Goal: Task Accomplishment & Management: Use online tool/utility

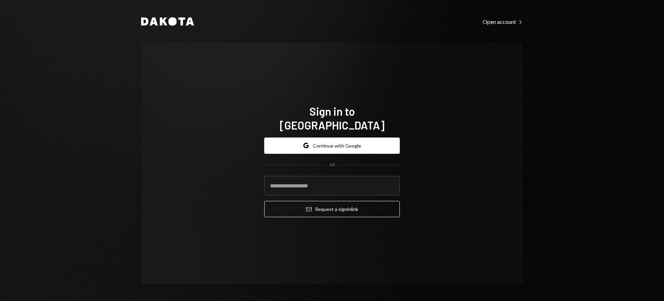
click at [0, 300] on com-1password-button at bounding box center [0, 301] width 0 height 0
type input "**********"
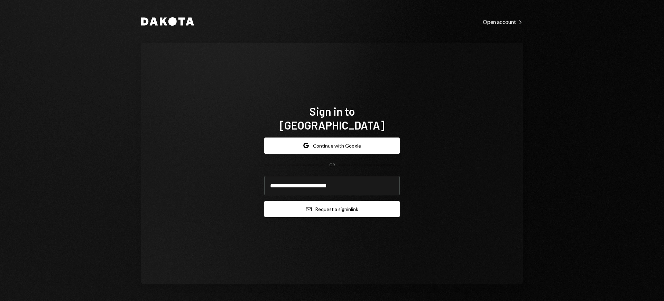
click at [344, 204] on button "Email Request a sign in link" at bounding box center [332, 209] width 136 height 16
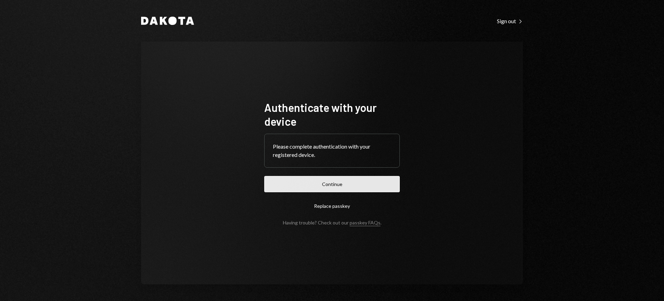
click at [339, 190] on button "Continue" at bounding box center [332, 184] width 136 height 16
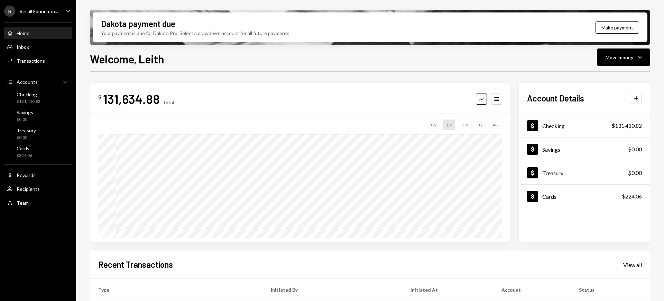
click at [36, 17] on ul "R Recall Foundatio... Caret Down Home Home Inbox Inbox Activities Transactions …" at bounding box center [38, 105] width 76 height 210
click at [38, 13] on div "Recall Foundatio..." at bounding box center [38, 11] width 39 height 6
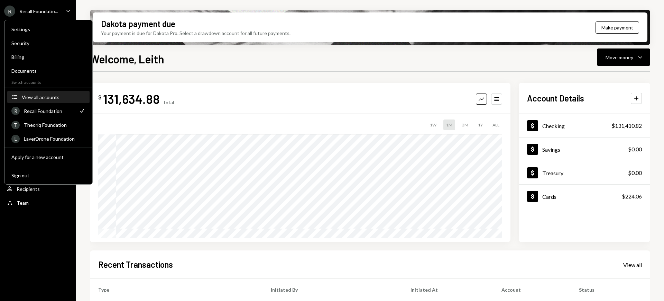
click at [52, 91] on button "Accounts View all accounts" at bounding box center [48, 97] width 82 height 12
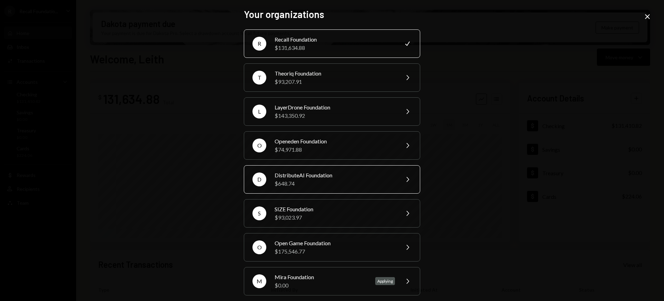
click at [337, 174] on div "DistributeAI Foundation" at bounding box center [335, 175] width 120 height 8
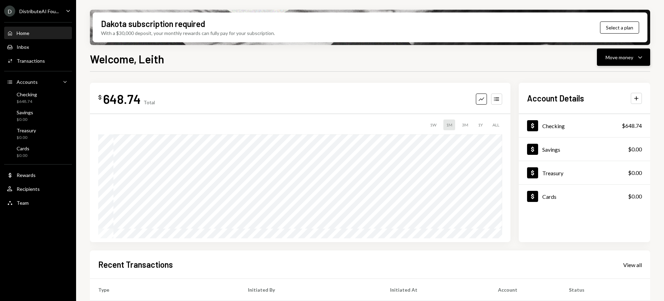
click at [624, 52] on button "Move money Caret Down" at bounding box center [623, 56] width 53 height 17
click at [615, 133] on div "Swap stablecoins" at bounding box center [618, 130] width 50 height 7
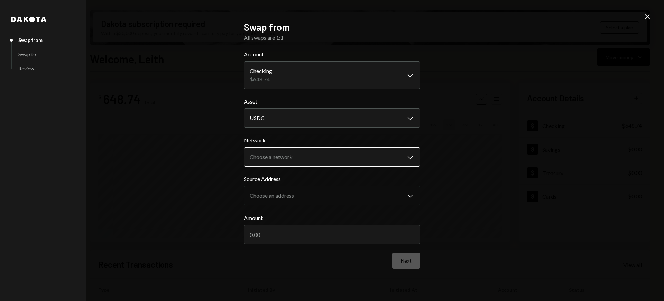
click at [366, 150] on body "D DistributeAI Fou... Caret Down Home Home Inbox Inbox Activities Transactions …" at bounding box center [332, 150] width 664 height 301
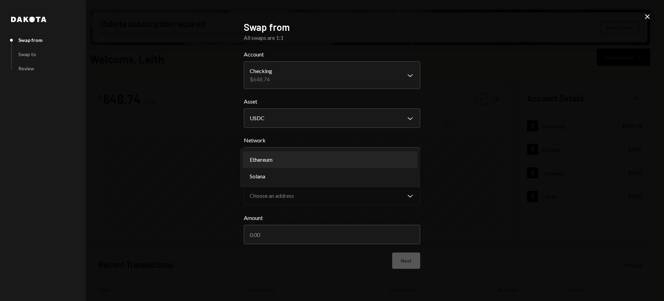
select select "**********"
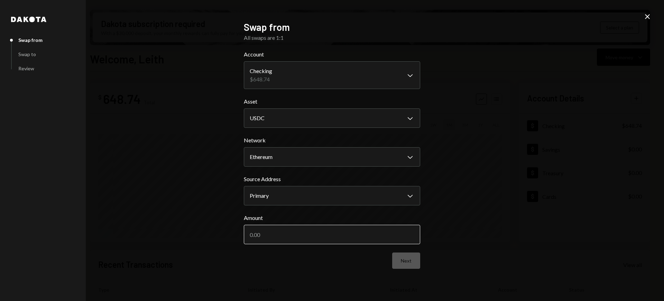
click at [363, 234] on input "Amount" at bounding box center [332, 233] width 176 height 19
click at [413, 277] on div "**********" at bounding box center [332, 150] width 176 height 259
click at [409, 267] on button "Next" at bounding box center [406, 260] width 28 height 16
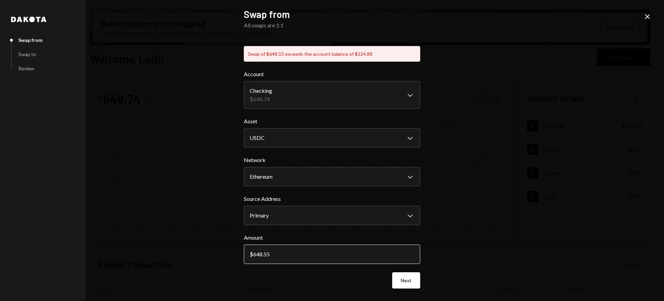
click at [291, 257] on input "648.55" at bounding box center [332, 253] width 176 height 19
type input "6"
type input "324.88"
click at [408, 279] on button "Next" at bounding box center [406, 280] width 28 height 16
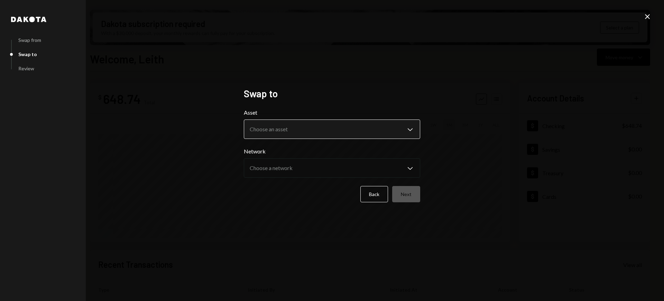
click at [360, 134] on body "D DistributeAI Fou... Caret Down Home Home Inbox Inbox Activities Transactions …" at bounding box center [332, 150] width 664 height 301
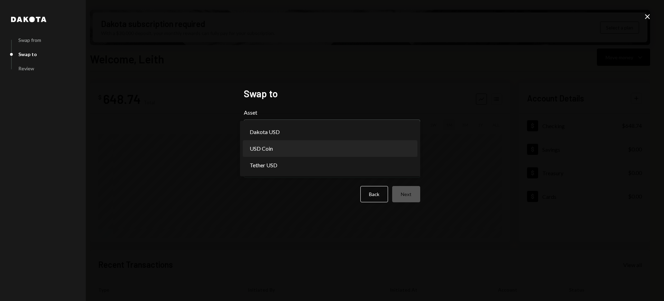
select select "****"
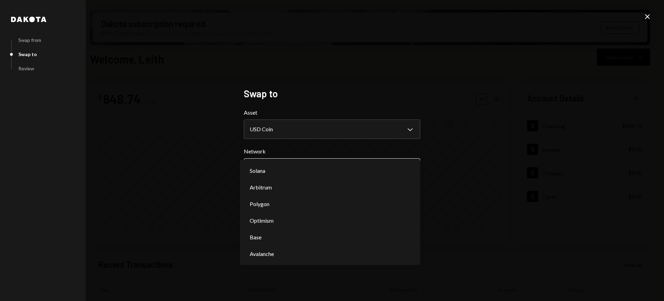
click at [348, 161] on body "D DistributeAI Fou... Caret Down Home Home Inbox Inbox Activities Transactions …" at bounding box center [332, 150] width 664 height 301
select select "**********"
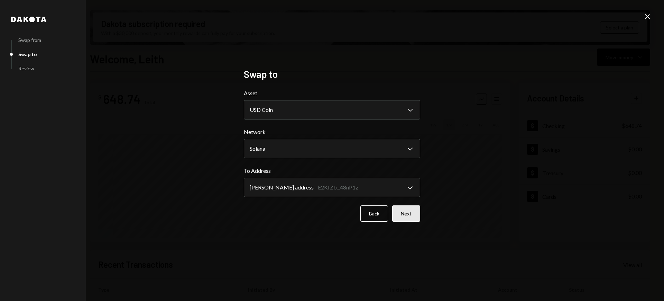
click at [410, 214] on button "Next" at bounding box center [406, 213] width 28 height 16
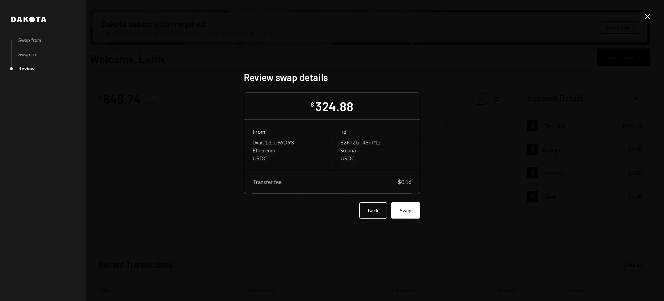
click at [410, 214] on button "Swap" at bounding box center [405, 210] width 29 height 16
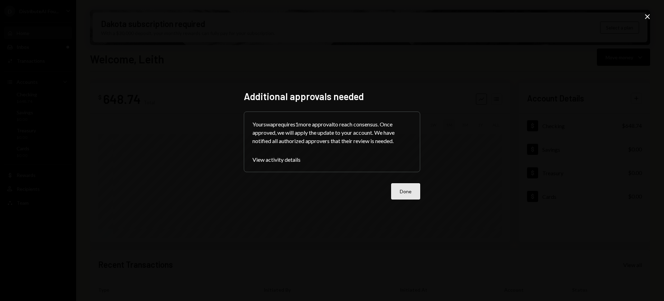
click at [399, 189] on button "Done" at bounding box center [405, 191] width 29 height 16
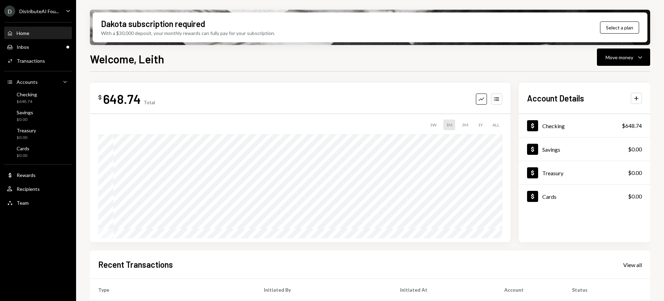
click at [50, 11] on div "DistributeAI Fou..." at bounding box center [38, 11] width 39 height 6
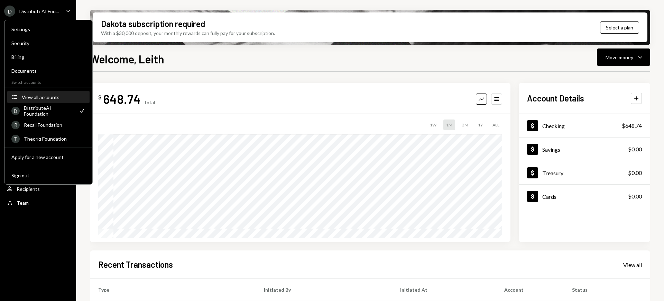
click at [62, 98] on div "View all accounts" at bounding box center [54, 97] width 64 height 6
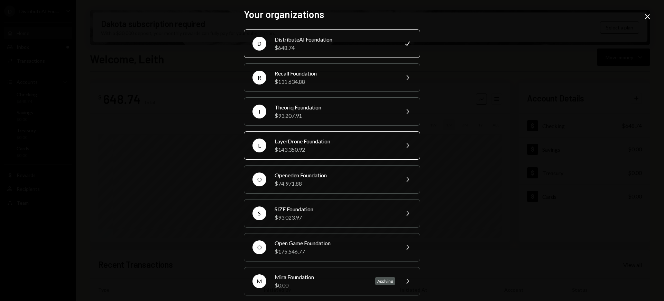
click at [346, 148] on div "$143,350.92" at bounding box center [335, 149] width 120 height 8
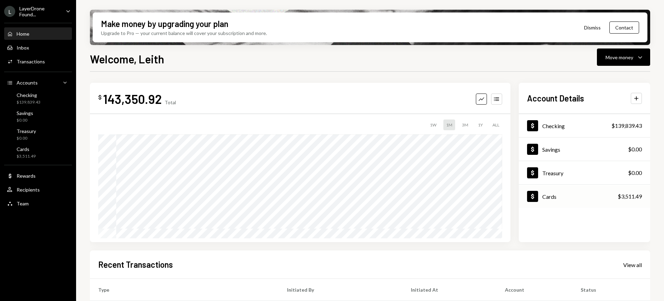
click at [591, 193] on div "Dollar Cards $3,511.49" at bounding box center [584, 196] width 131 height 22
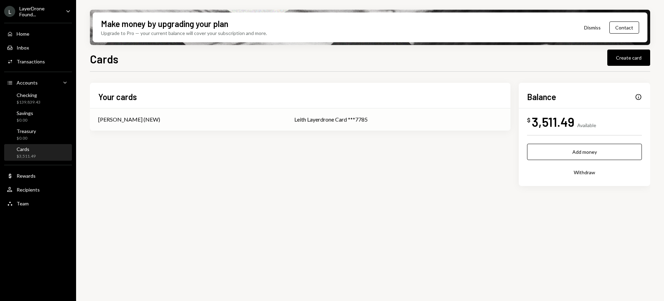
click at [372, 117] on div "Leith Layerdrone Card ***7785" at bounding box center [398, 119] width 208 height 8
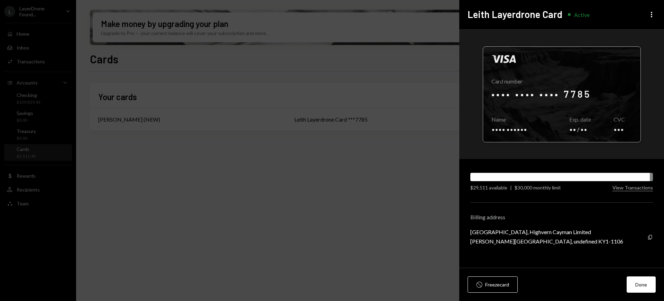
click at [560, 96] on div at bounding box center [561, 94] width 157 height 95
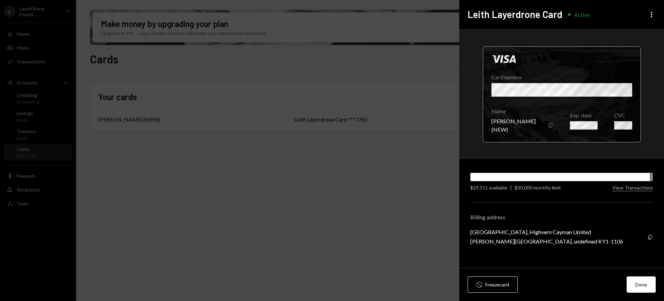
click at [551, 124] on icon "Copy" at bounding box center [551, 125] width 6 height 6
